Goal: Transaction & Acquisition: Purchase product/service

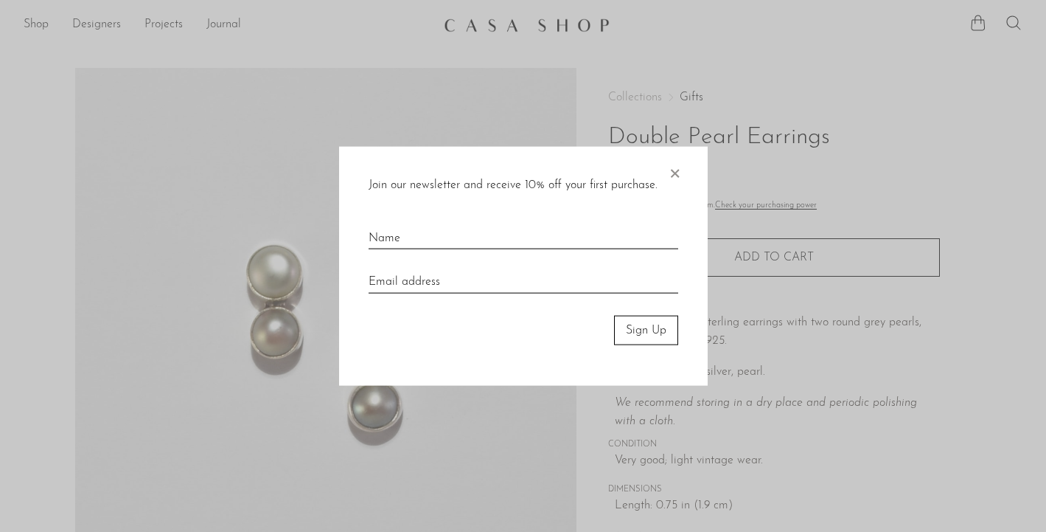
click at [681, 178] on span "×" at bounding box center [674, 169] width 15 height 47
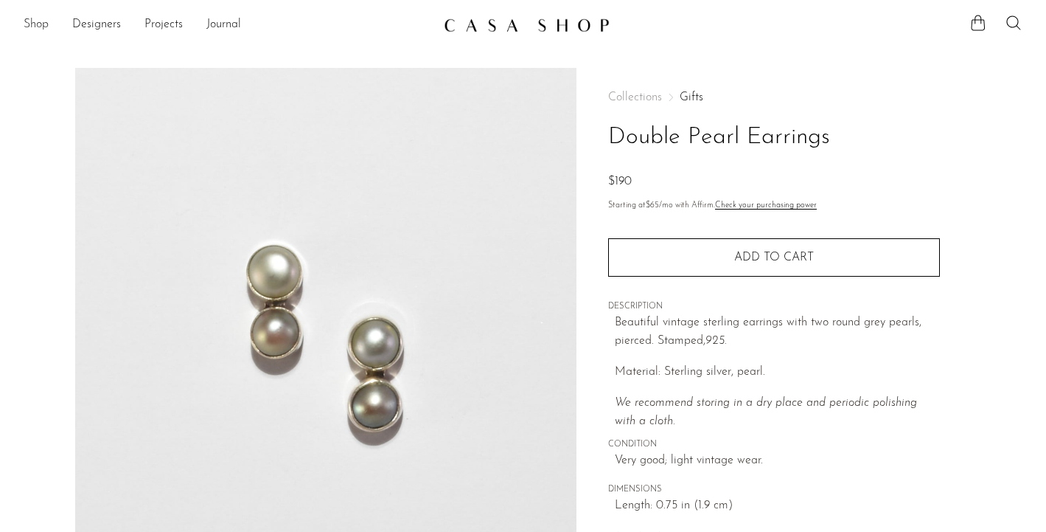
click at [39, 25] on link "Shop" at bounding box center [36, 24] width 25 height 19
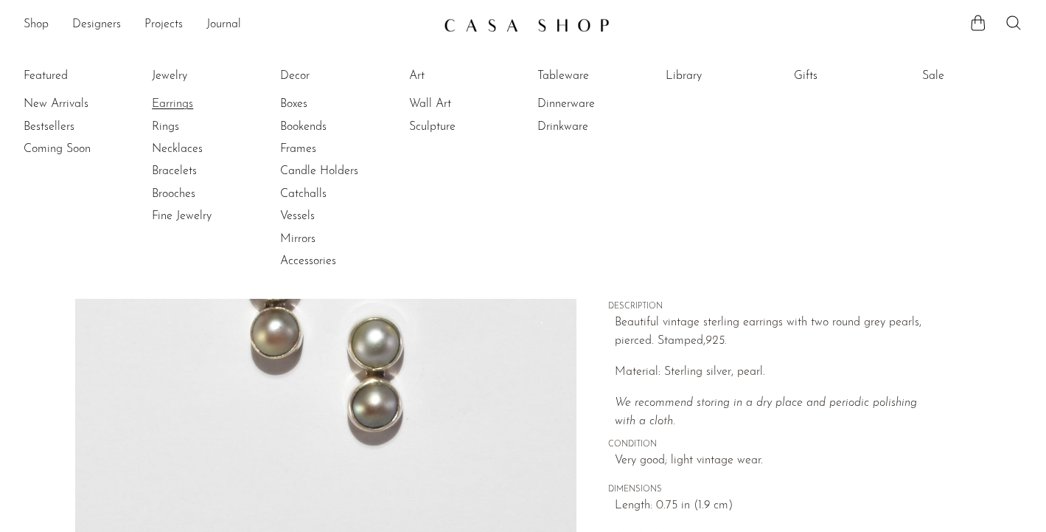
click at [170, 104] on link "Earrings" at bounding box center [207, 104] width 111 height 16
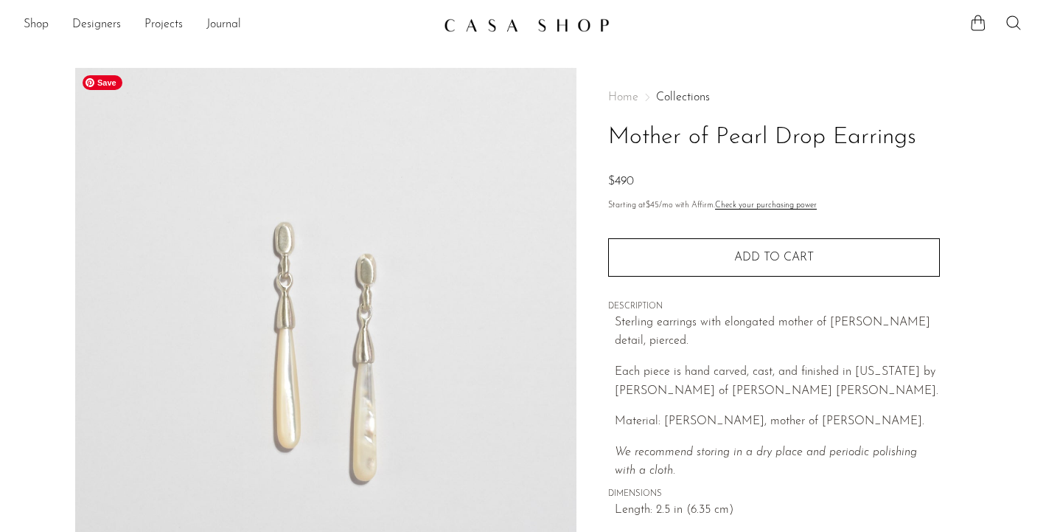
scroll to position [394, 0]
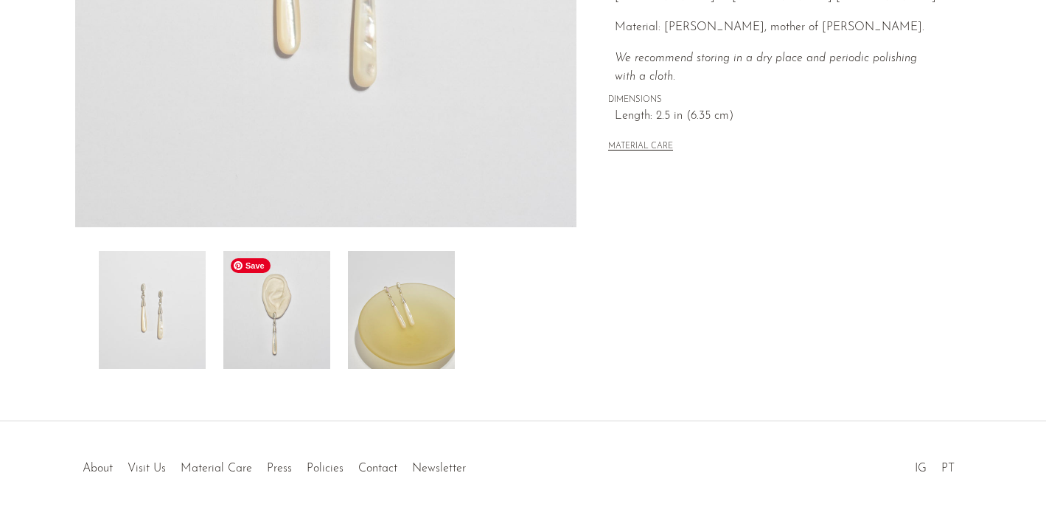
click at [293, 316] on img at bounding box center [276, 310] width 107 height 118
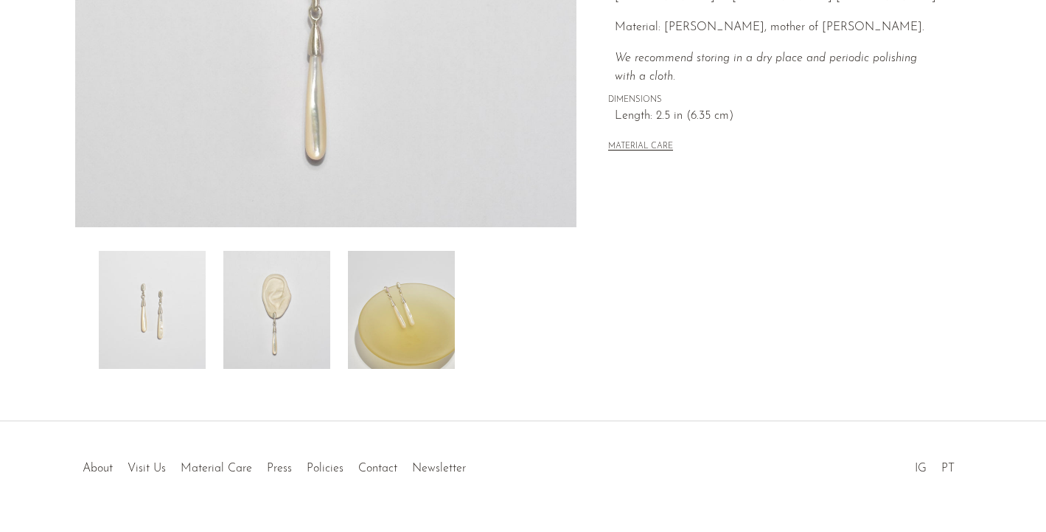
scroll to position [0, 0]
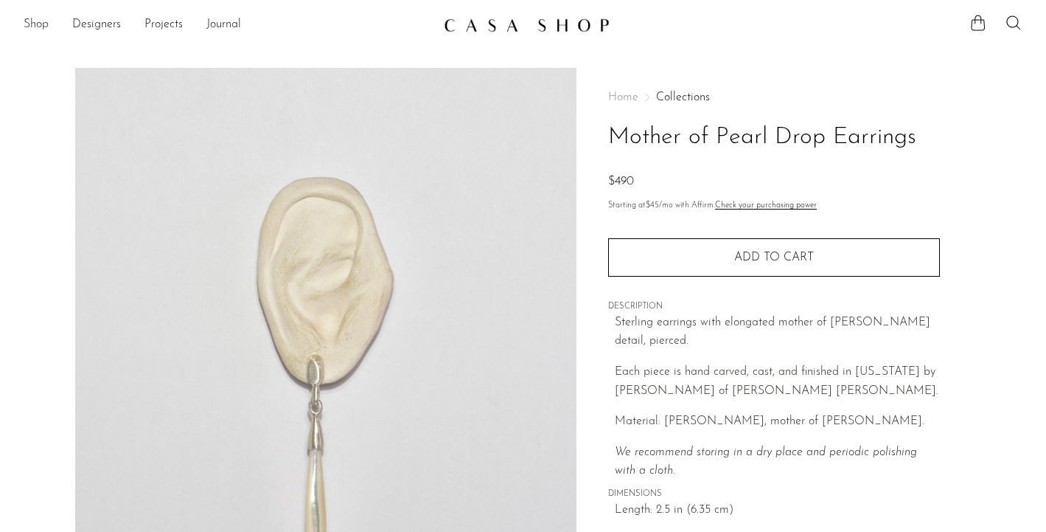
click at [38, 27] on link "Shop" at bounding box center [36, 24] width 25 height 19
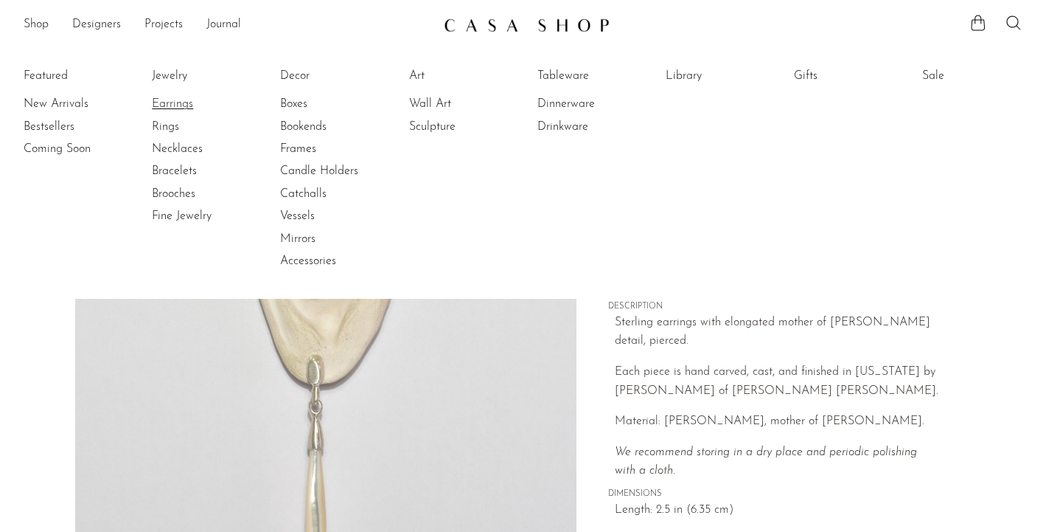
click at [174, 102] on link "Earrings" at bounding box center [207, 104] width 111 height 16
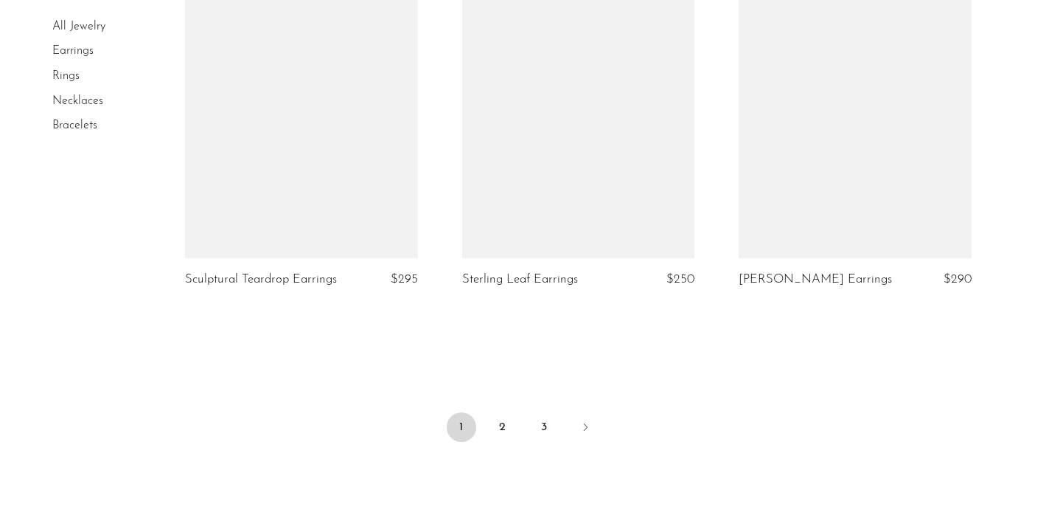
scroll to position [4583, 0]
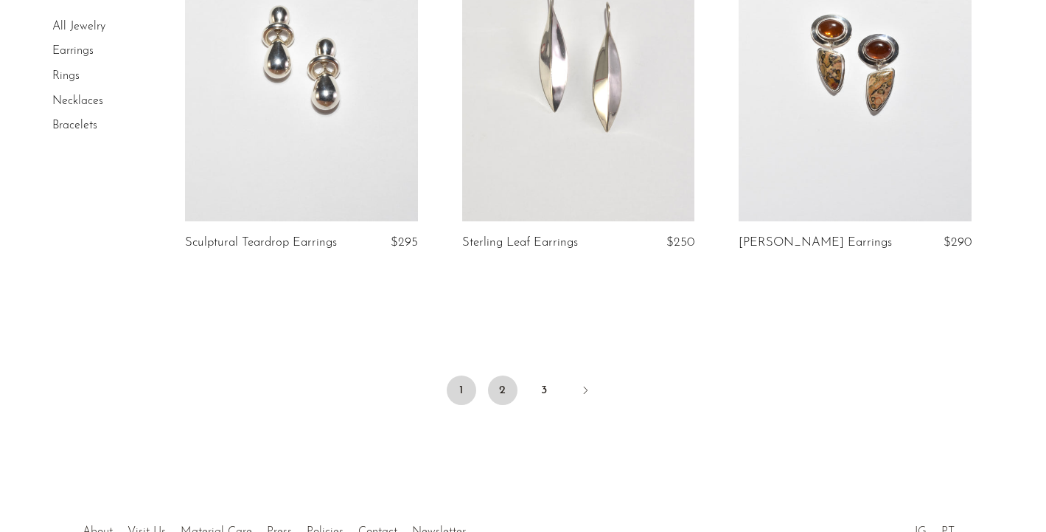
click at [504, 387] on link "2" at bounding box center [502, 389] width 29 height 29
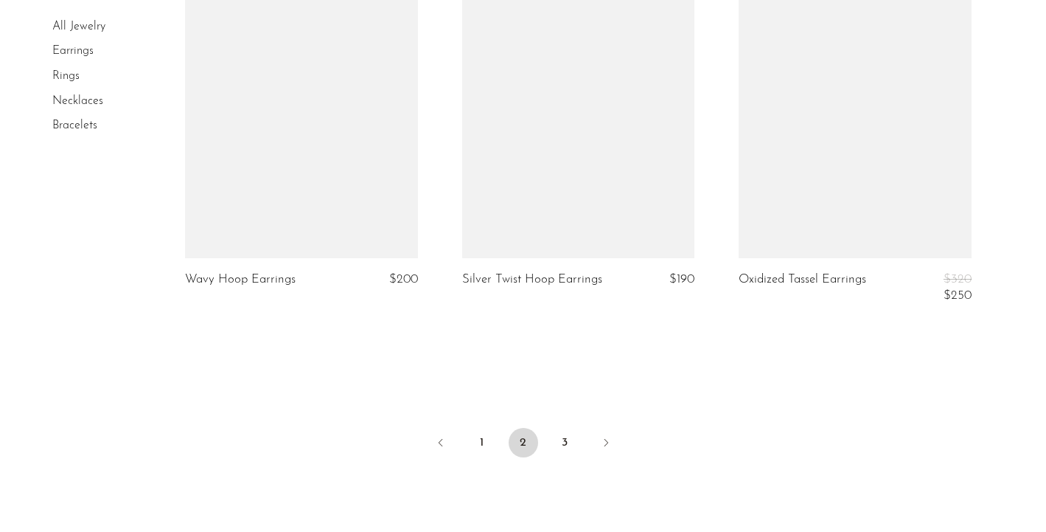
scroll to position [4772, 0]
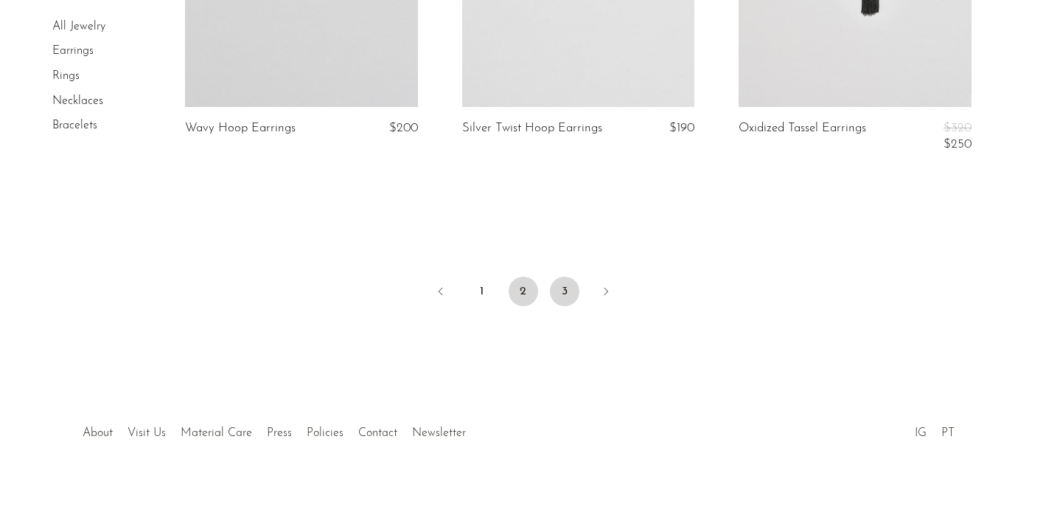
click at [564, 290] on link "3" at bounding box center [564, 291] width 29 height 29
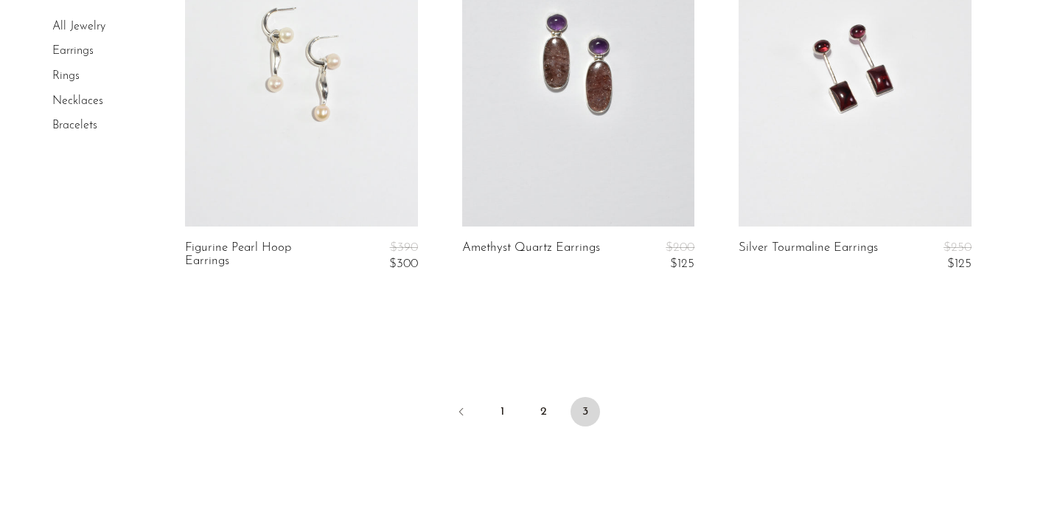
scroll to position [2323, 0]
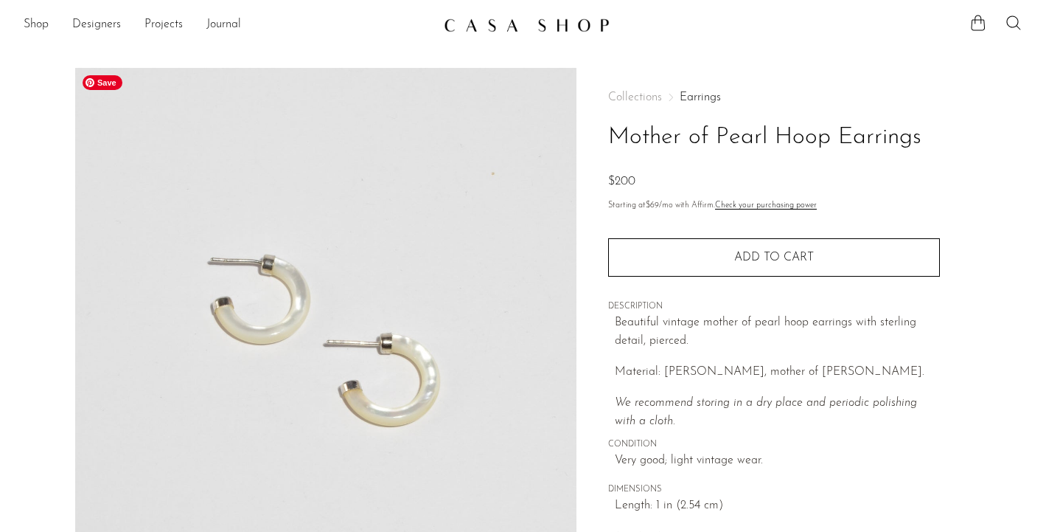
scroll to position [291, 0]
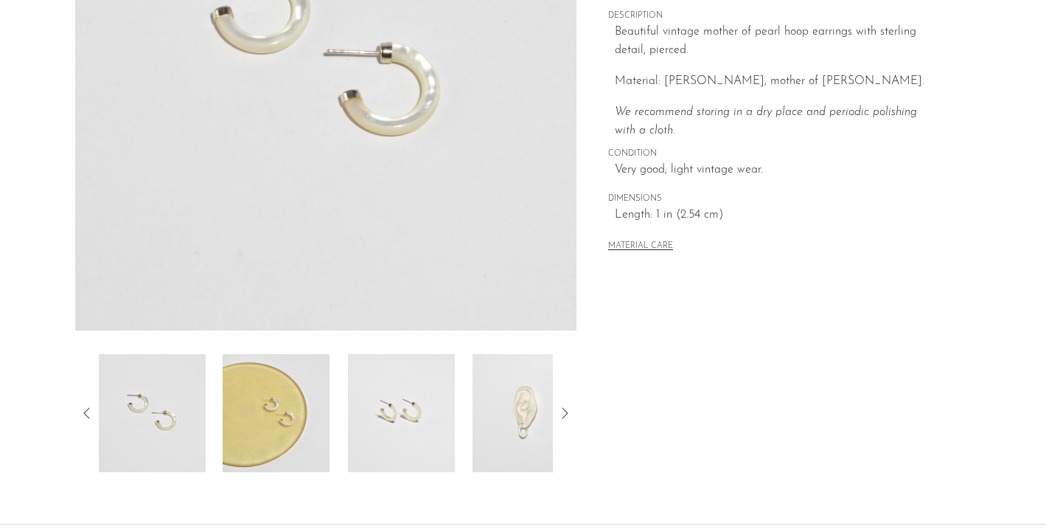
click at [541, 411] on img at bounding box center [526, 413] width 107 height 118
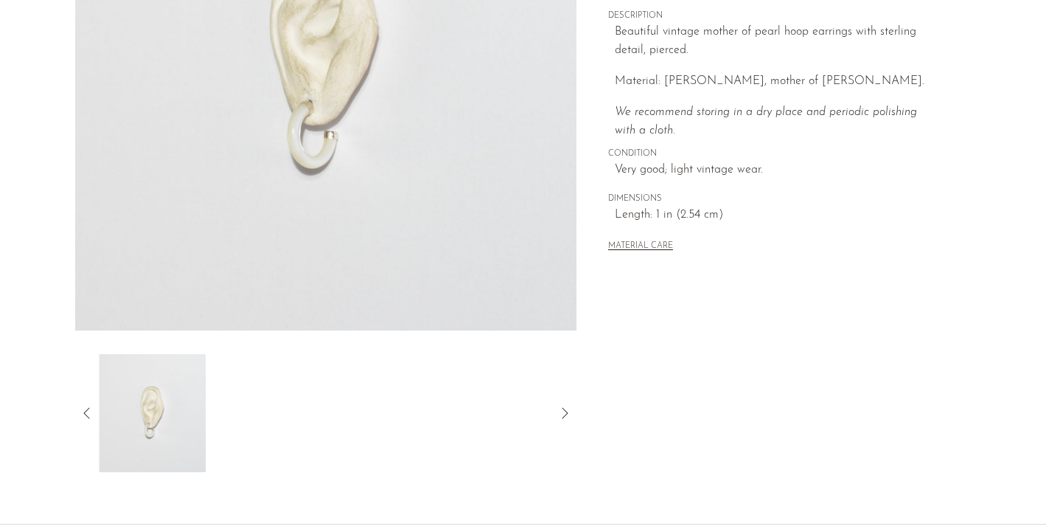
click at [569, 411] on icon at bounding box center [565, 413] width 18 height 18
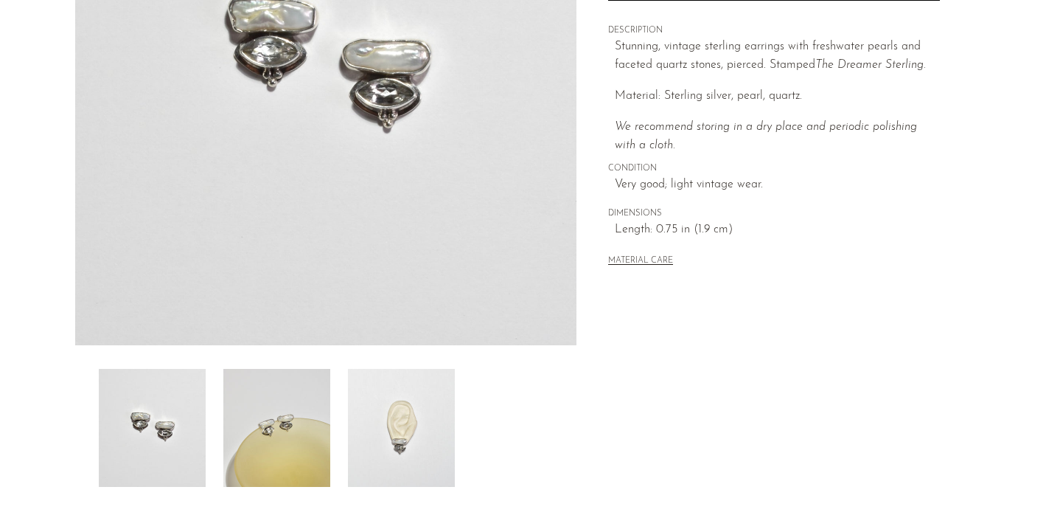
scroll to position [399, 0]
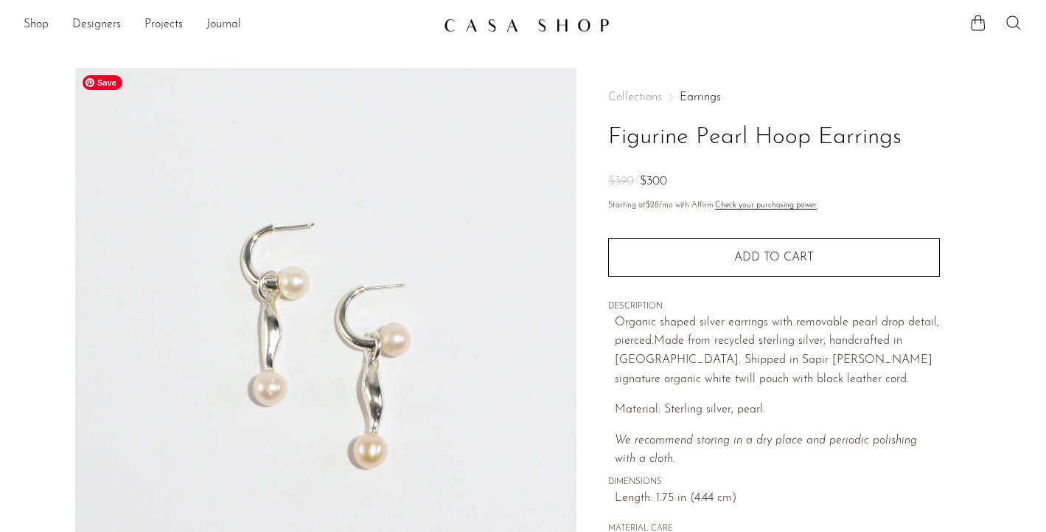
scroll to position [420, 0]
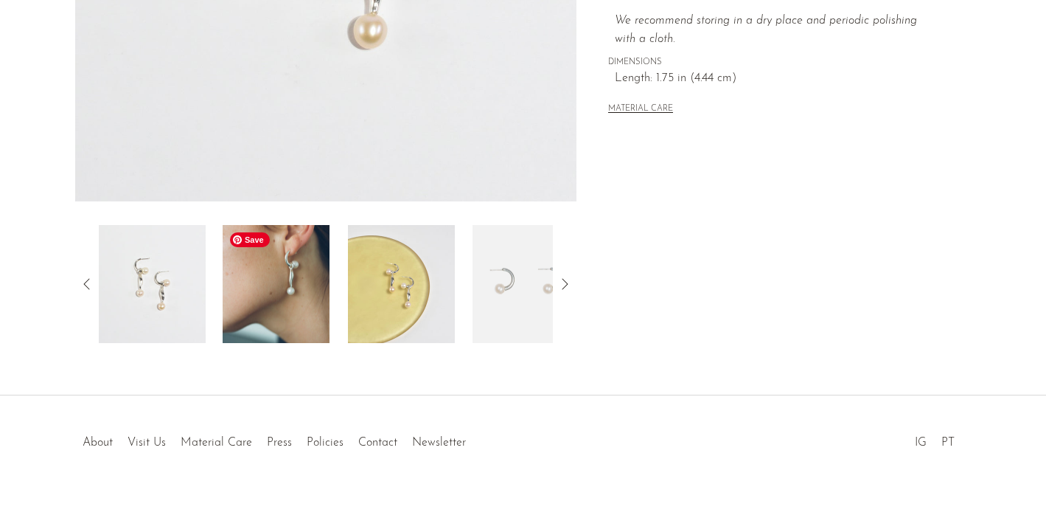
click at [322, 306] on img at bounding box center [276, 284] width 107 height 118
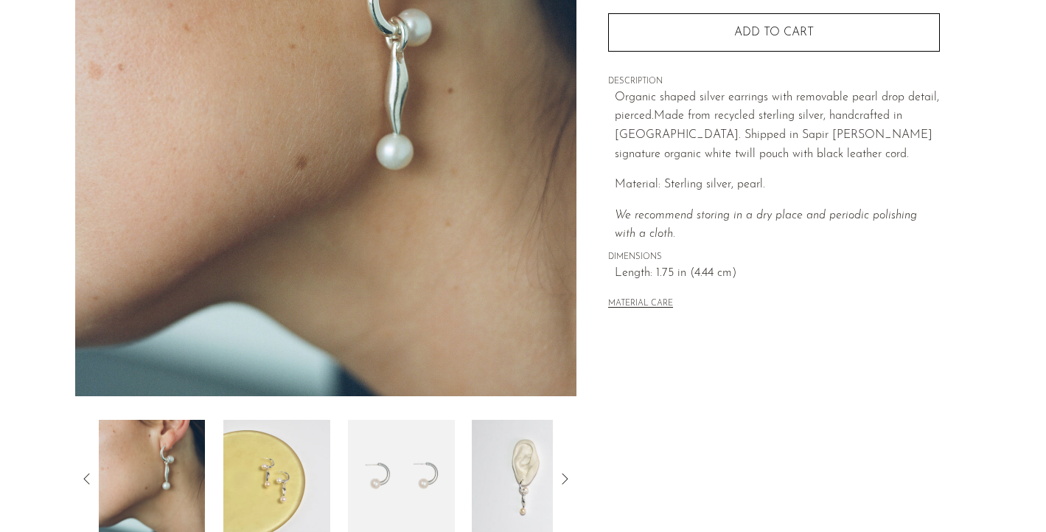
scroll to position [76, 0]
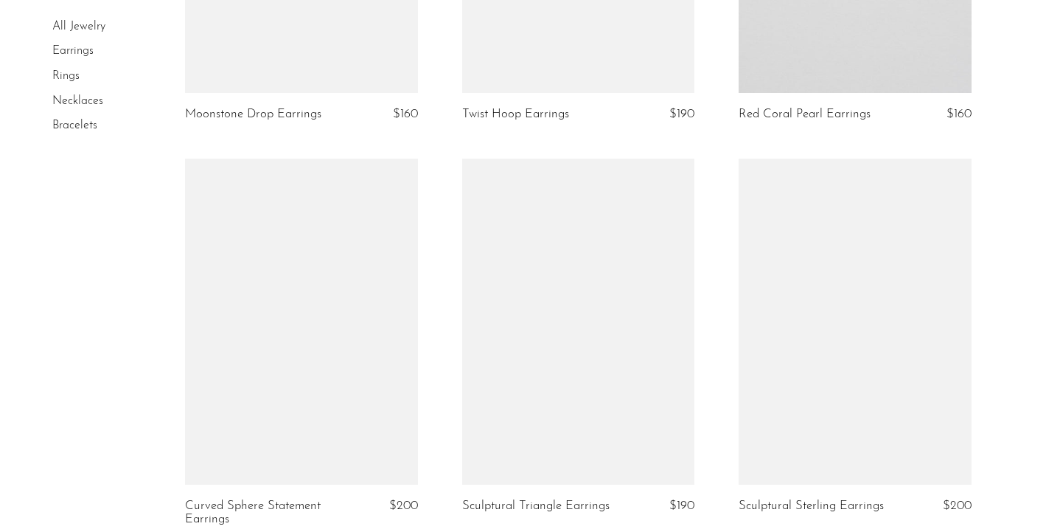
scroll to position [2132, 0]
